Goal: Find specific fact: Find specific fact

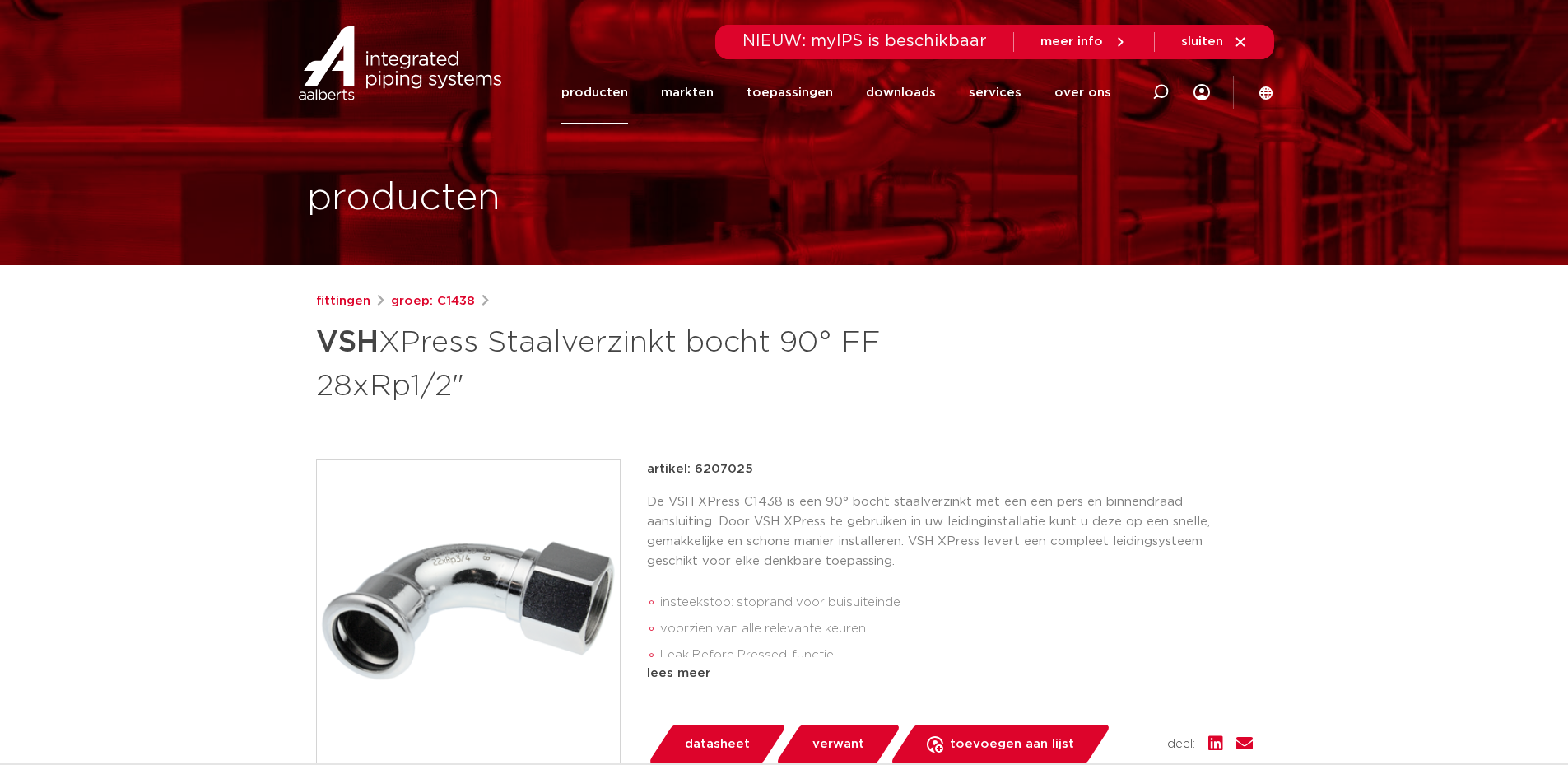
click at [437, 303] on link "groep: C1438" at bounding box center [432, 301] width 83 height 20
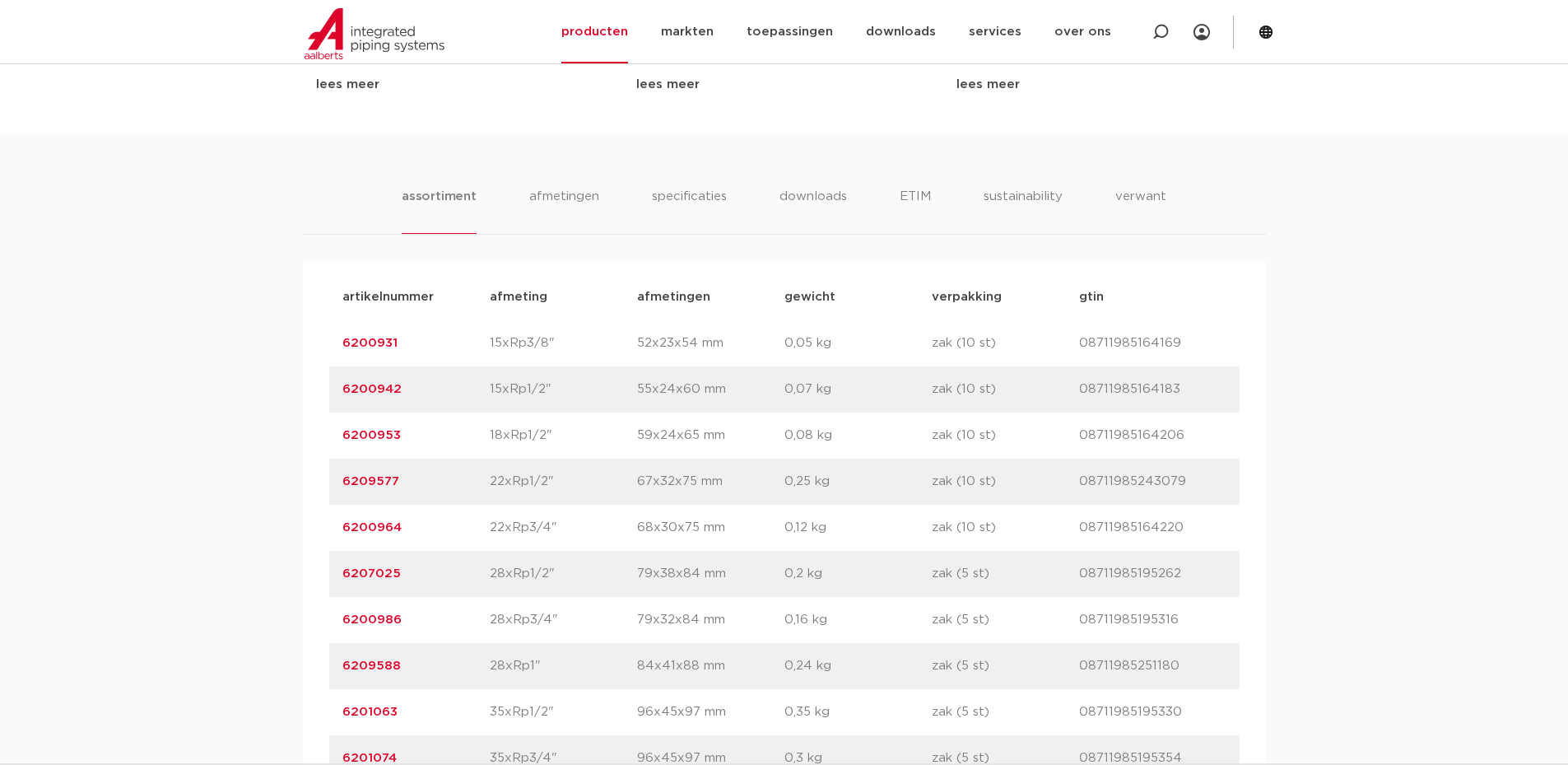
scroll to position [988, 0]
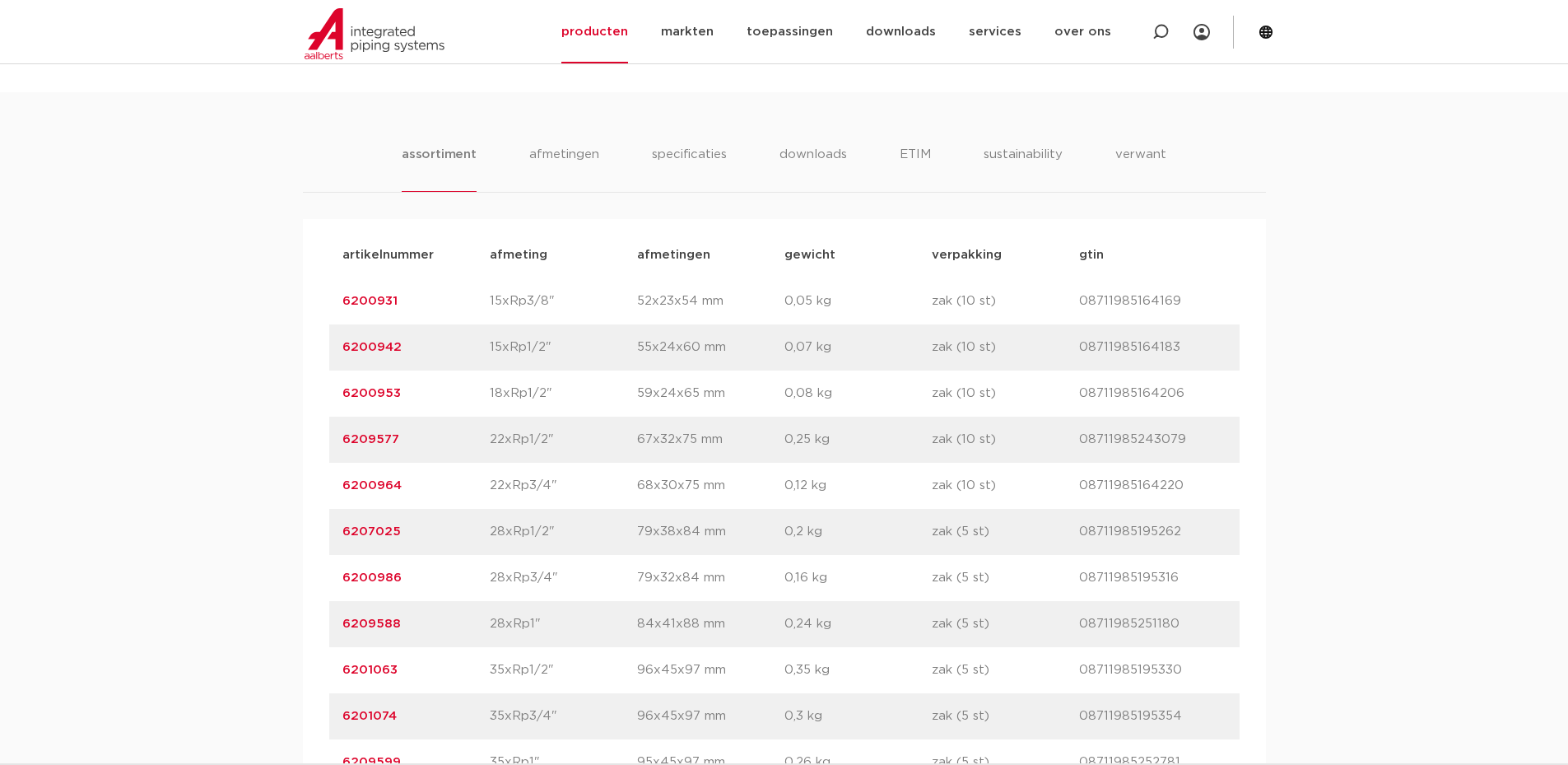
click at [379, 573] on link "6200986" at bounding box center [373, 577] width 60 height 12
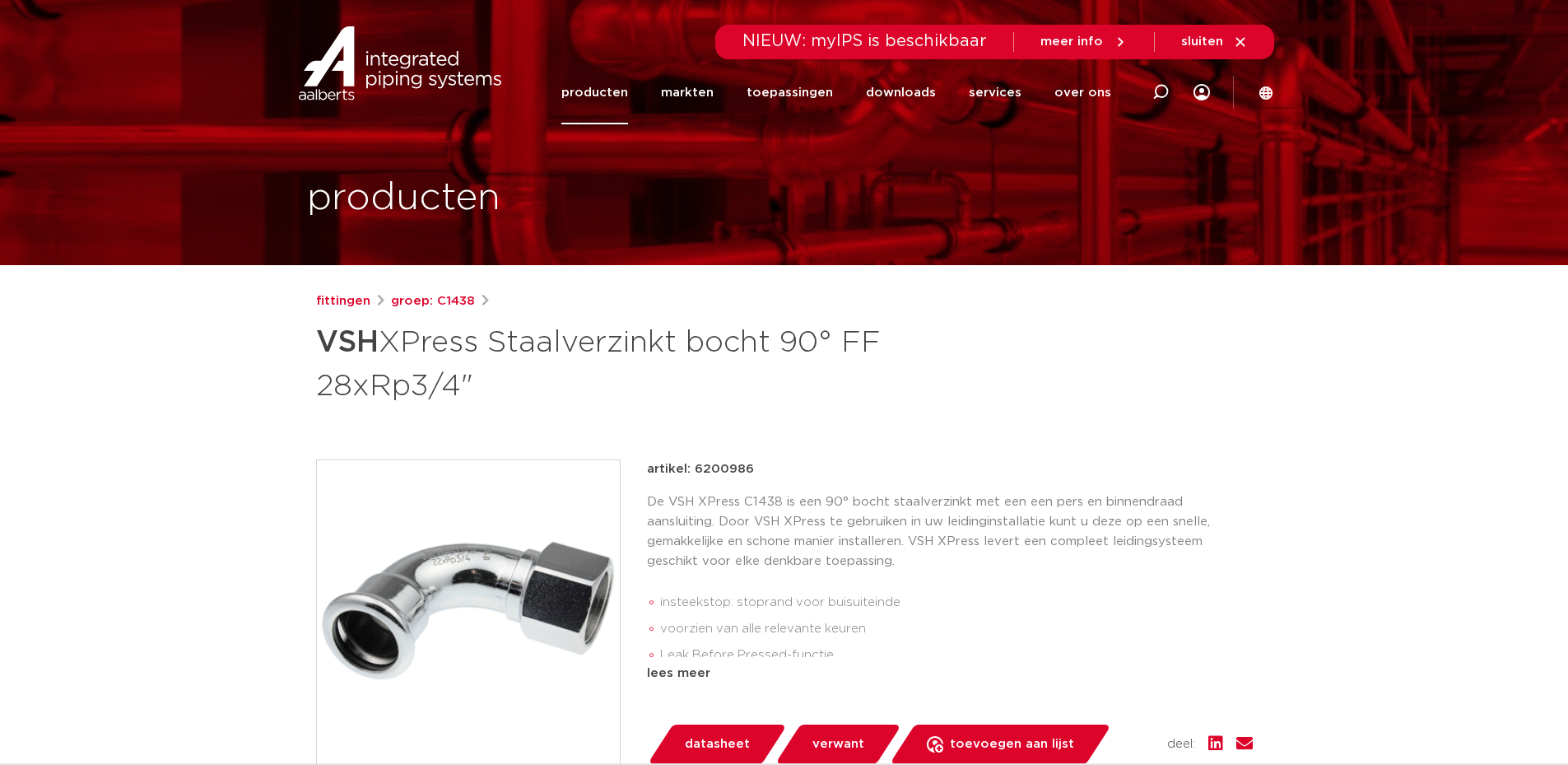
click at [729, 459] on p "artikel: 6200986" at bounding box center [701, 469] width 107 height 20
drag, startPoint x: 728, startPoint y: 462, endPoint x: 721, endPoint y: 470, distance: 10.6
click at [724, 468] on p "artikel: 6200986" at bounding box center [701, 469] width 107 height 20
copy p "6200986"
